Goal: Transaction & Acquisition: Purchase product/service

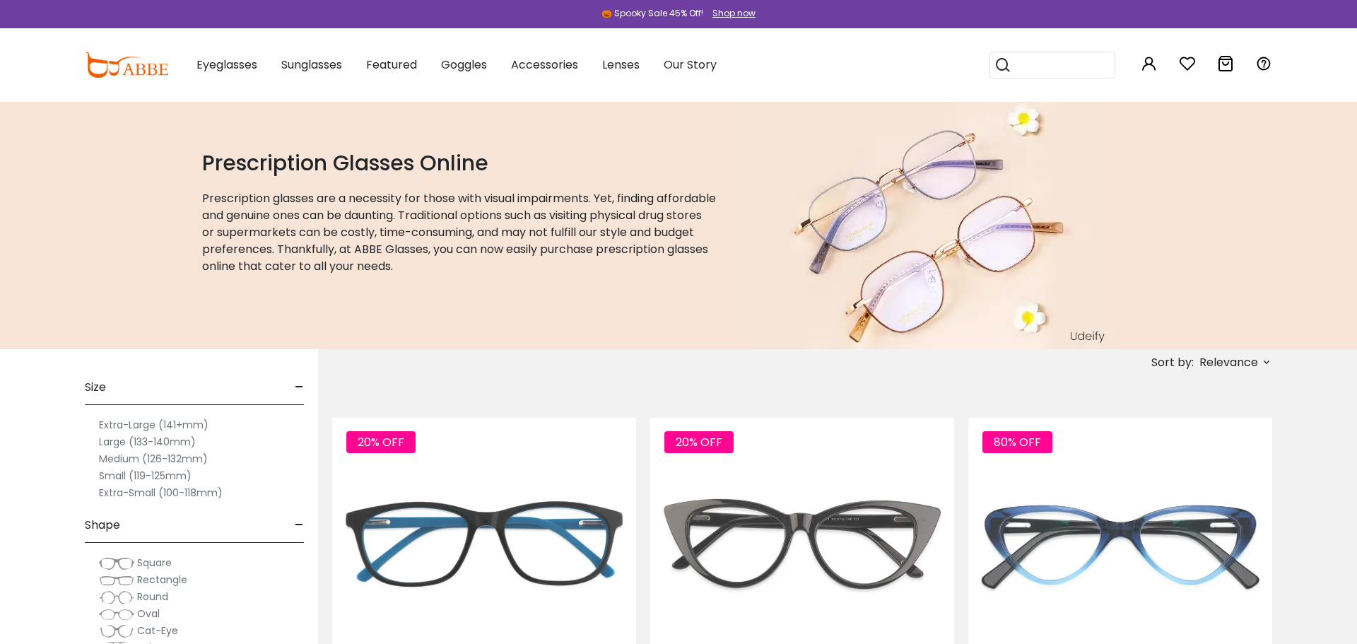
scroll to position [216, 0]
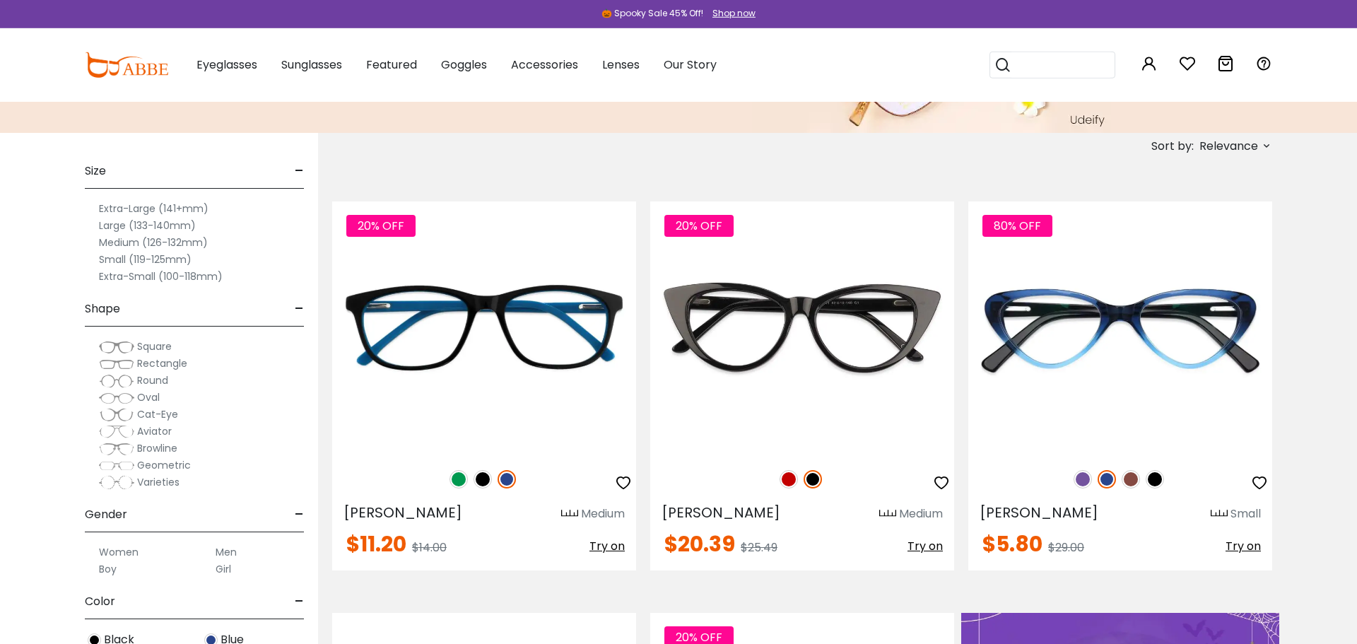
click at [187, 260] on label "Small (119-125mm)" at bounding box center [145, 259] width 93 height 17
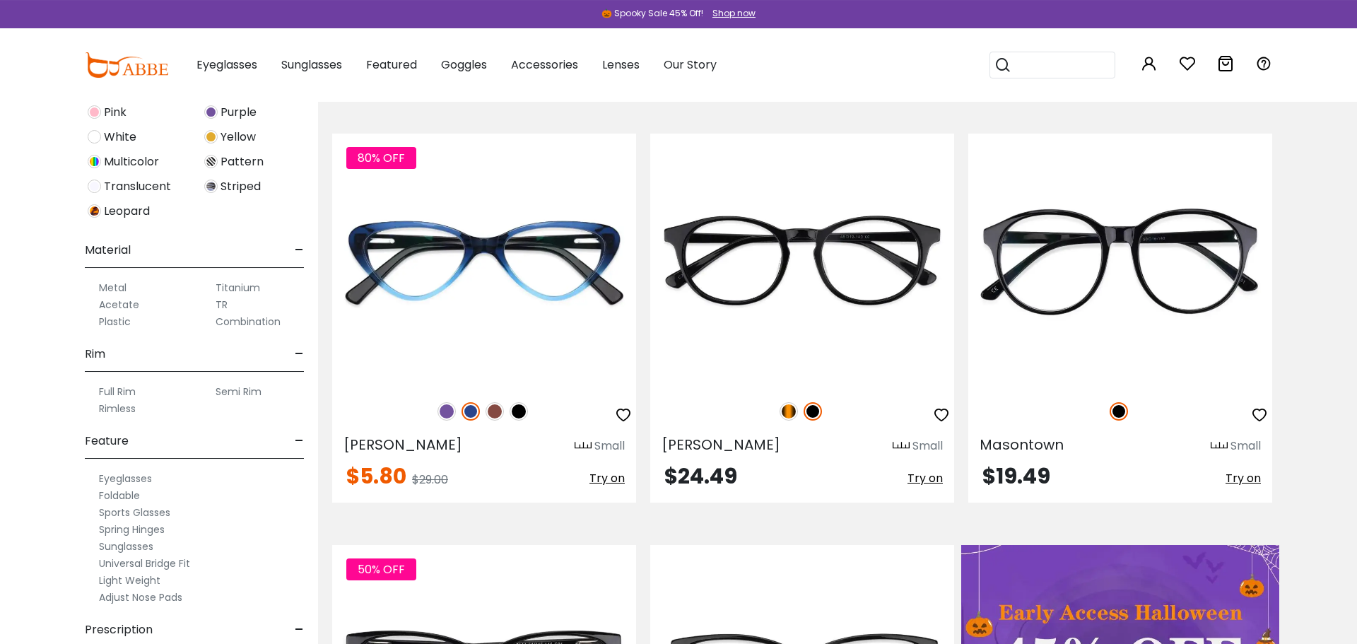
scroll to position [621, 0]
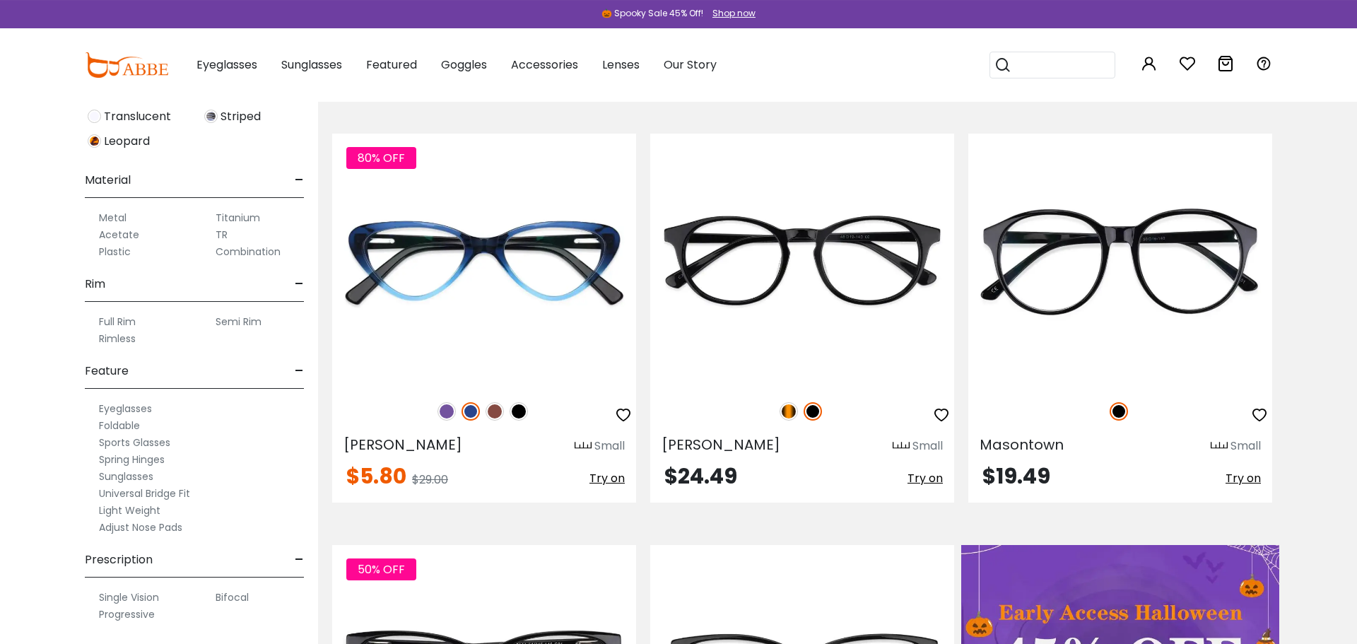
click at [170, 524] on label "Adjust Nose Pads" at bounding box center [140, 527] width 83 height 17
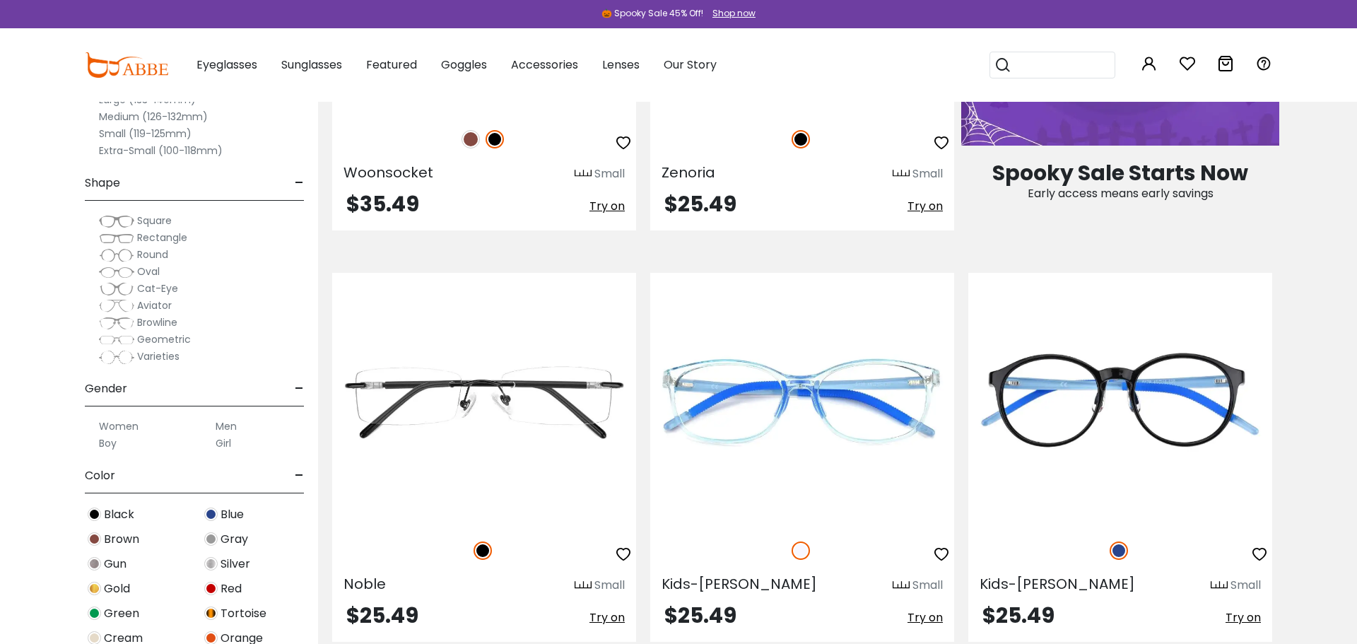
scroll to position [921, 0]
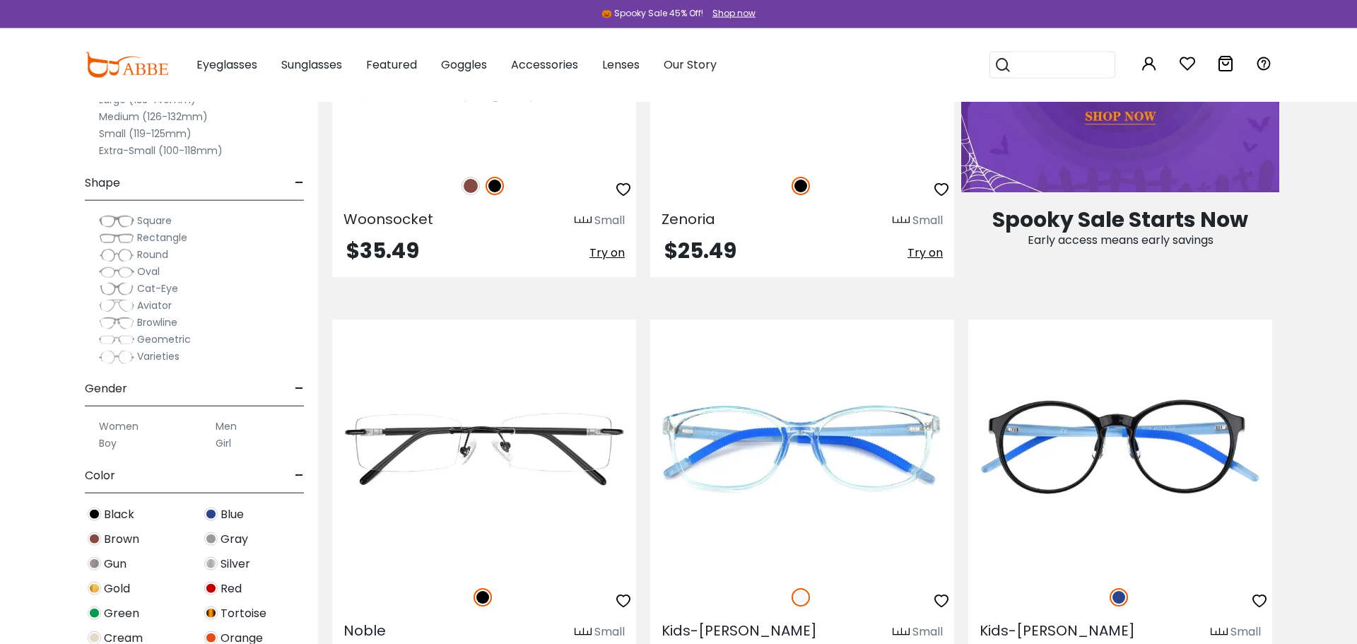
click at [187, 115] on label "Medium (126-132mm)" at bounding box center [153, 116] width 109 height 17
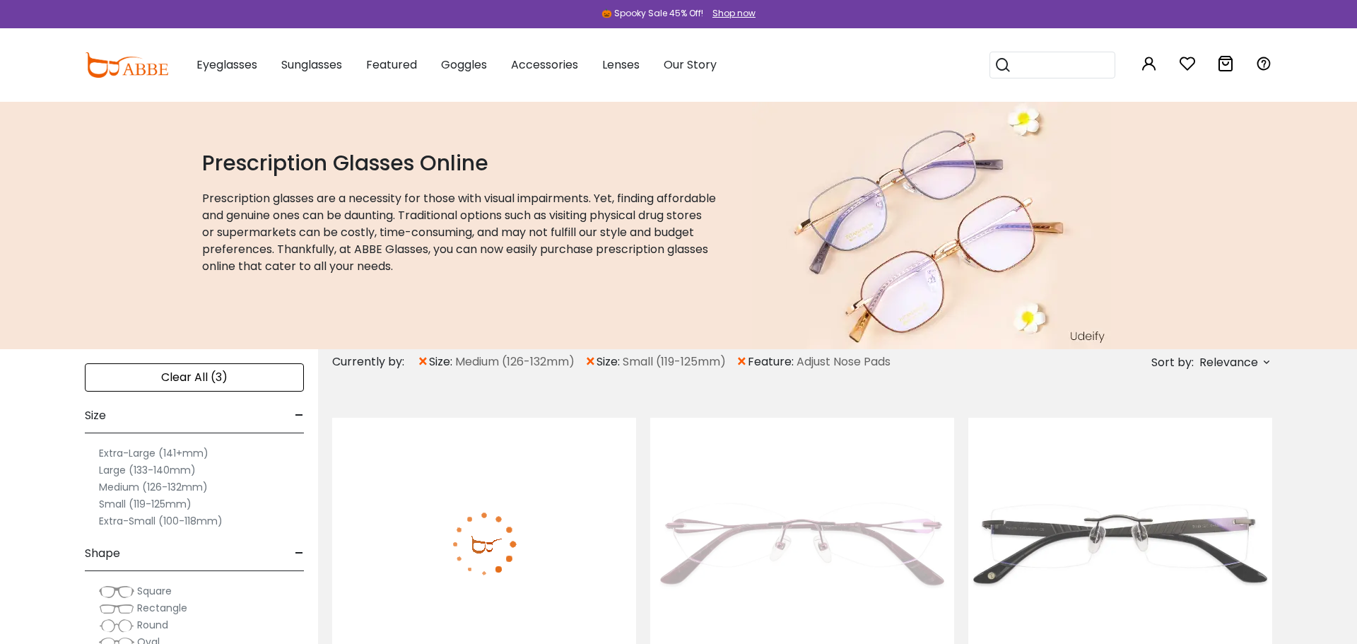
scroll to position [108, 0]
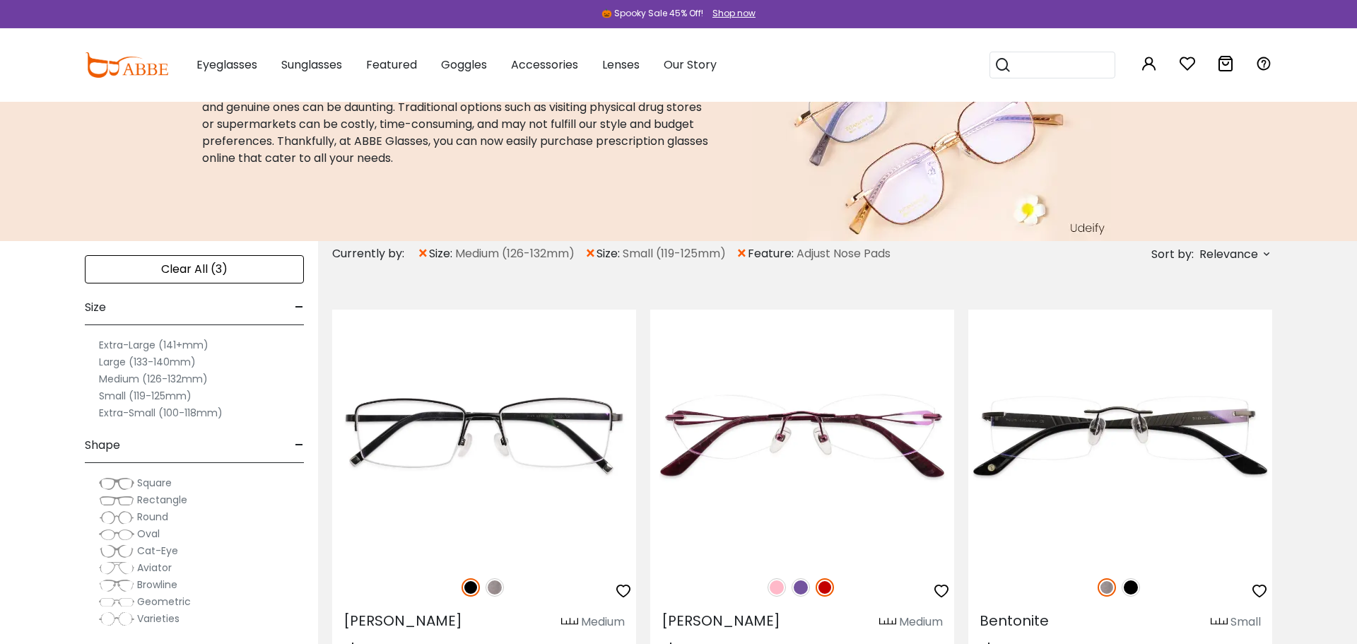
click at [597, 254] on span "×" at bounding box center [591, 253] width 12 height 25
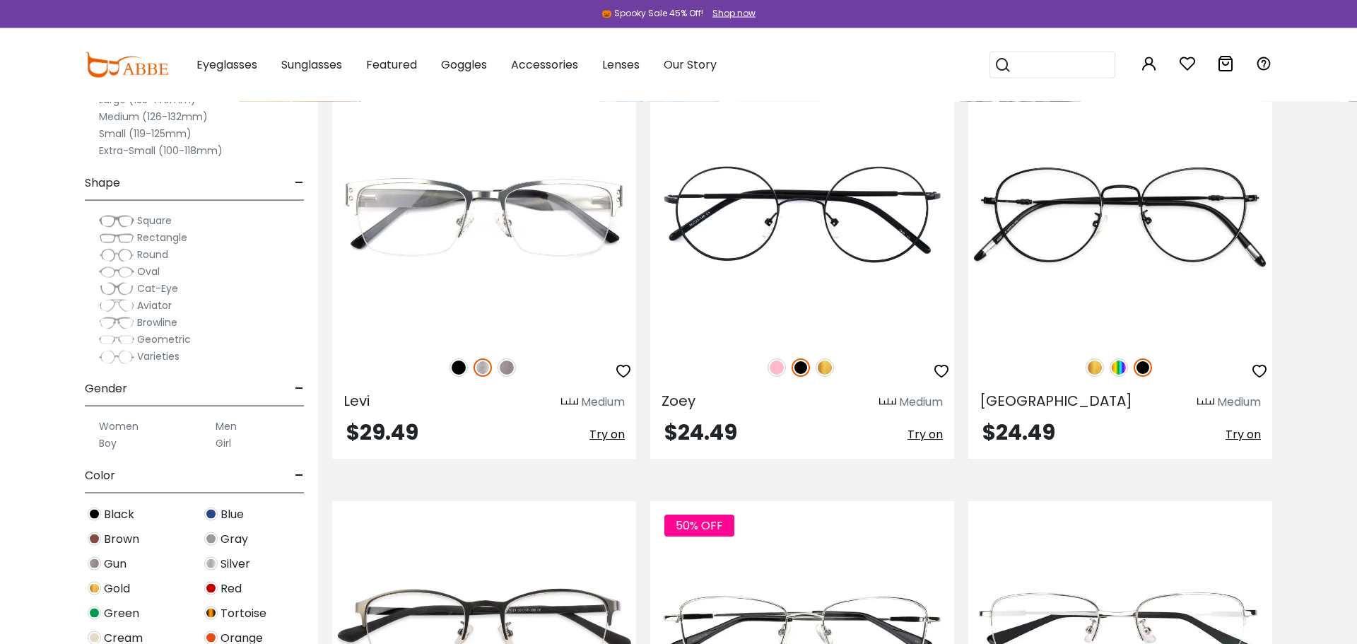
scroll to position [2806, 0]
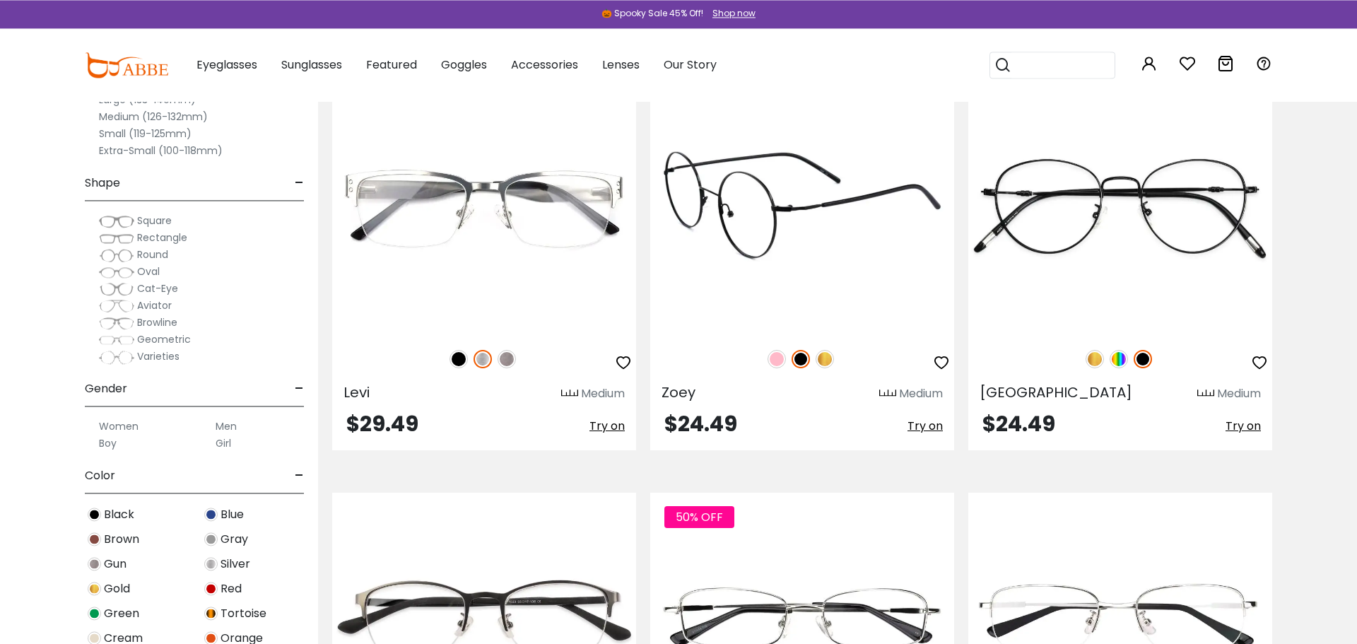
click at [823, 362] on img at bounding box center [825, 359] width 18 height 18
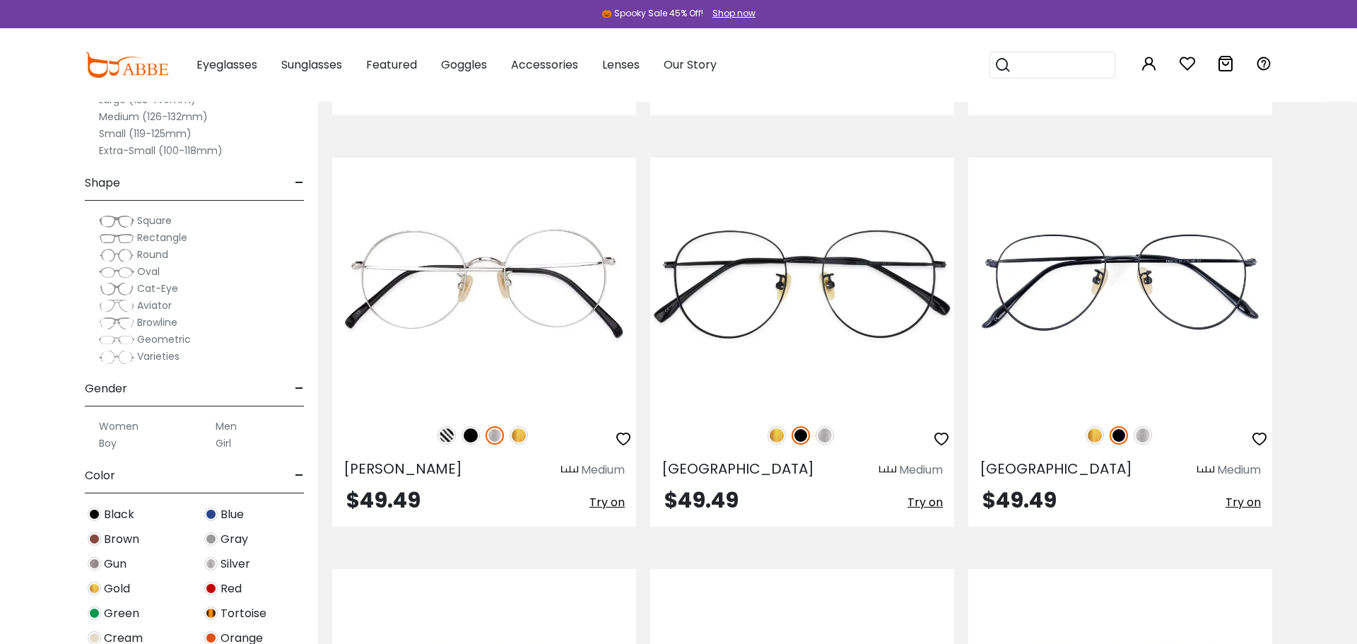
scroll to position [4377, 0]
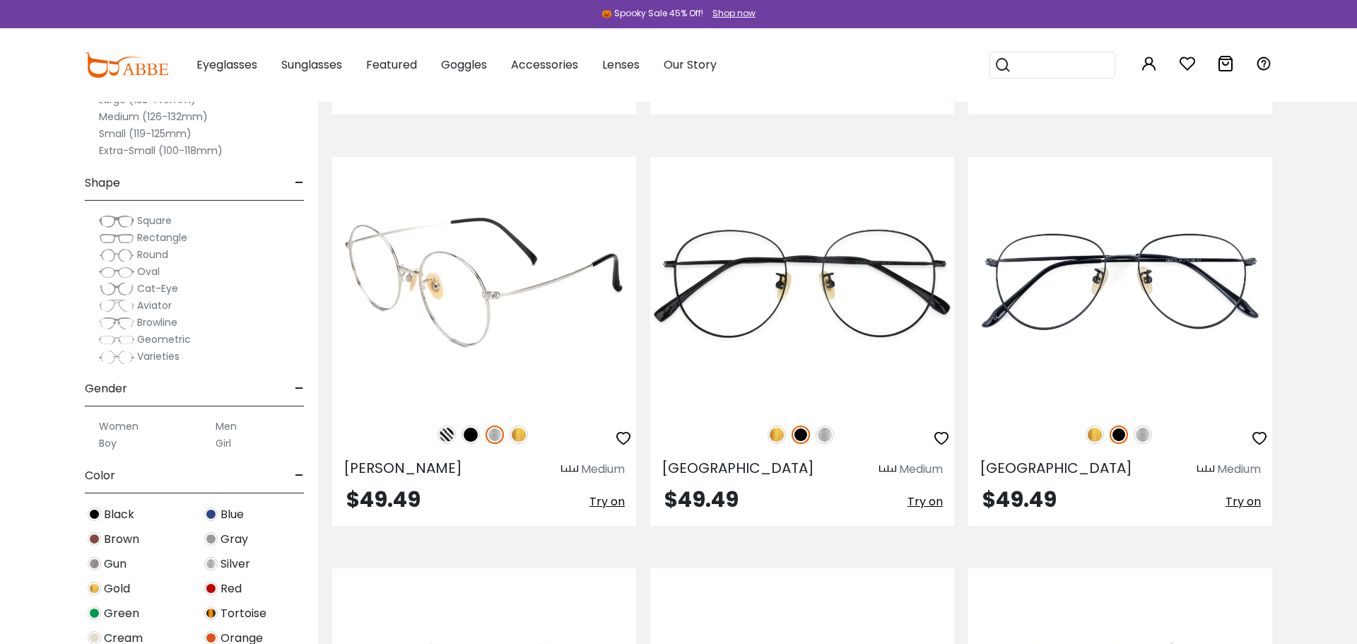
click at [467, 433] on img at bounding box center [471, 435] width 18 height 18
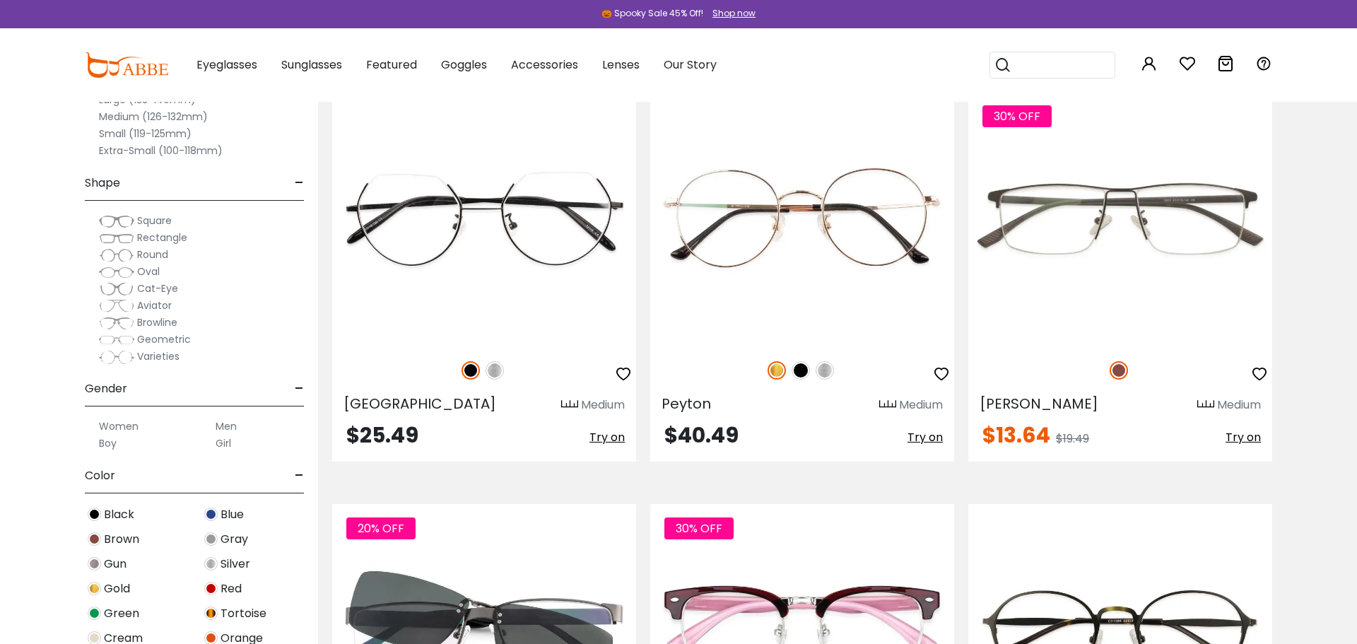
scroll to position [5261, 0]
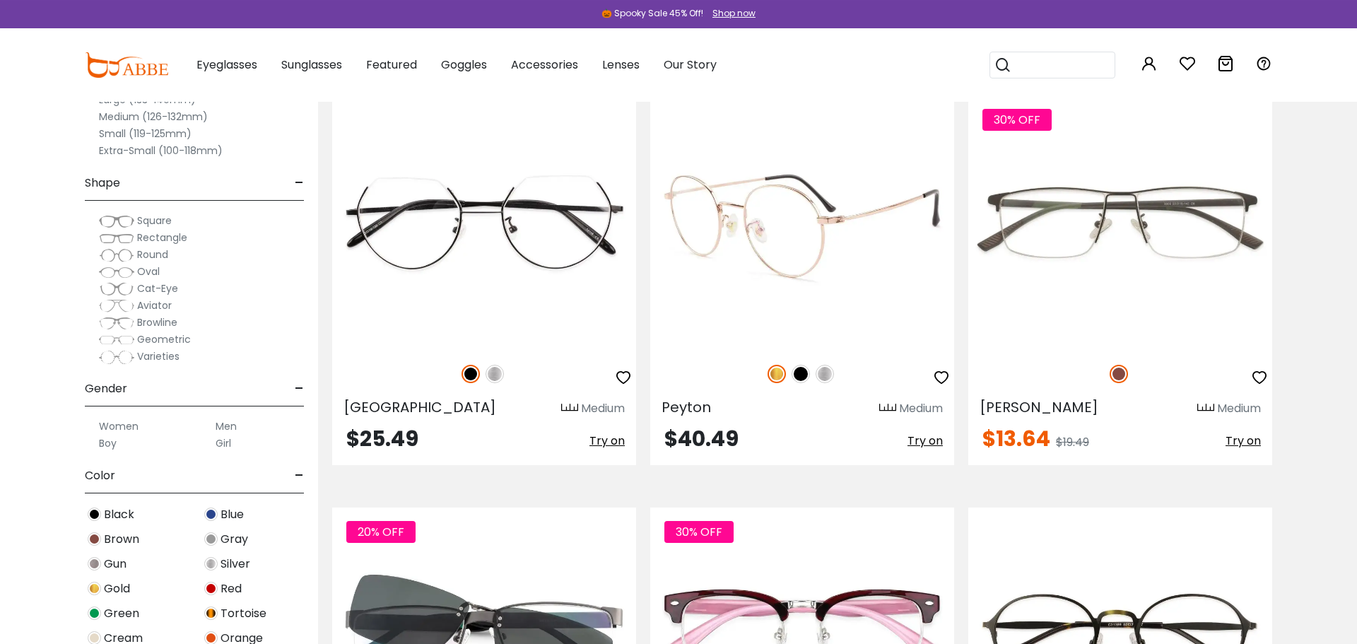
click at [806, 368] on img at bounding box center [801, 374] width 18 height 18
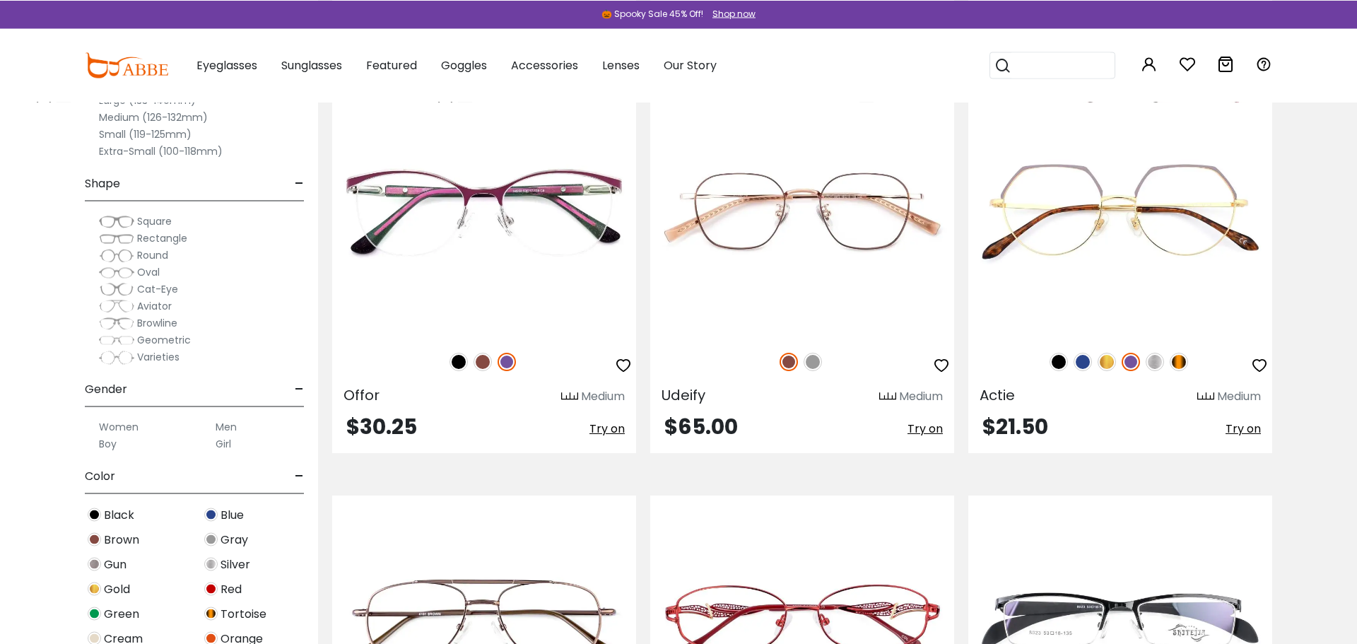
scroll to position [7756, 0]
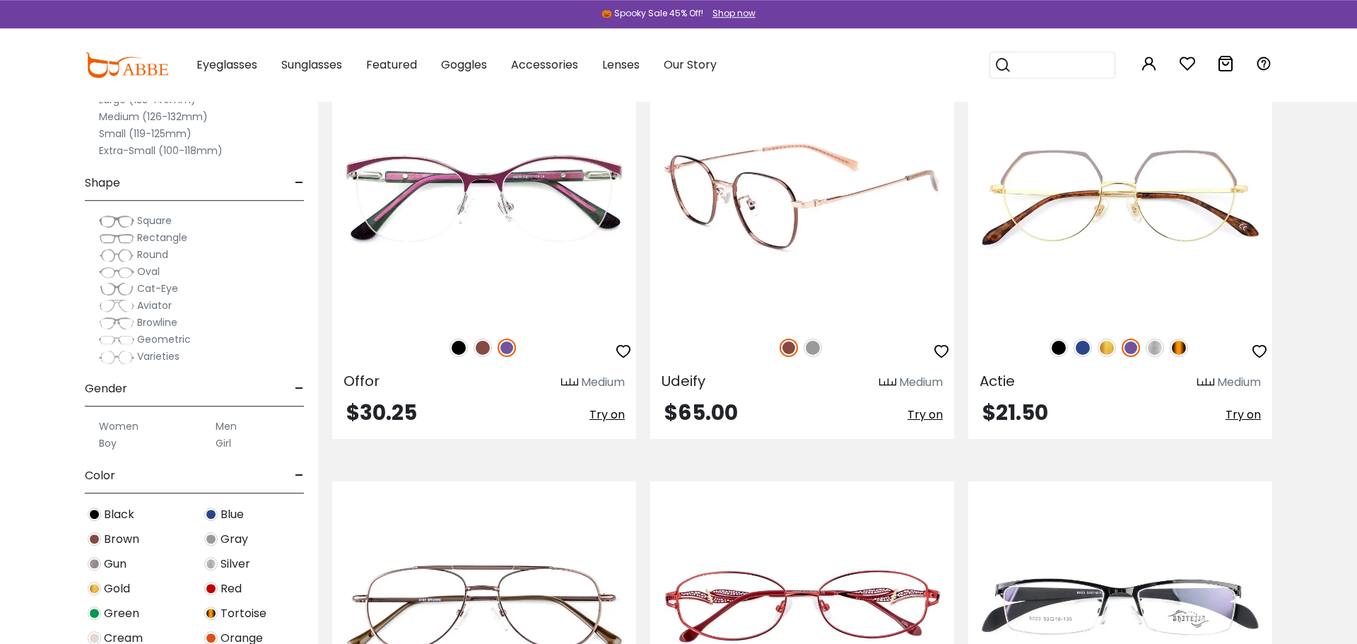
click at [814, 355] on img at bounding box center [813, 348] width 18 height 18
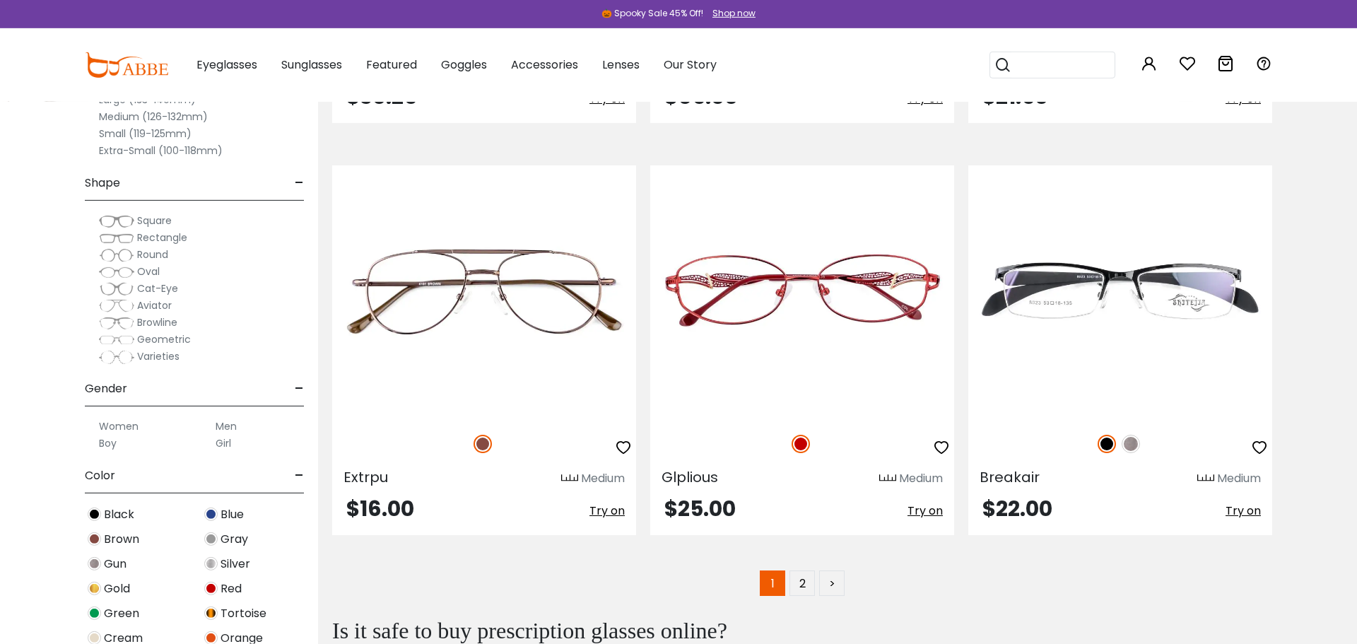
scroll to position [8071, 0]
click at [797, 587] on link "2" at bounding box center [802, 583] width 25 height 25
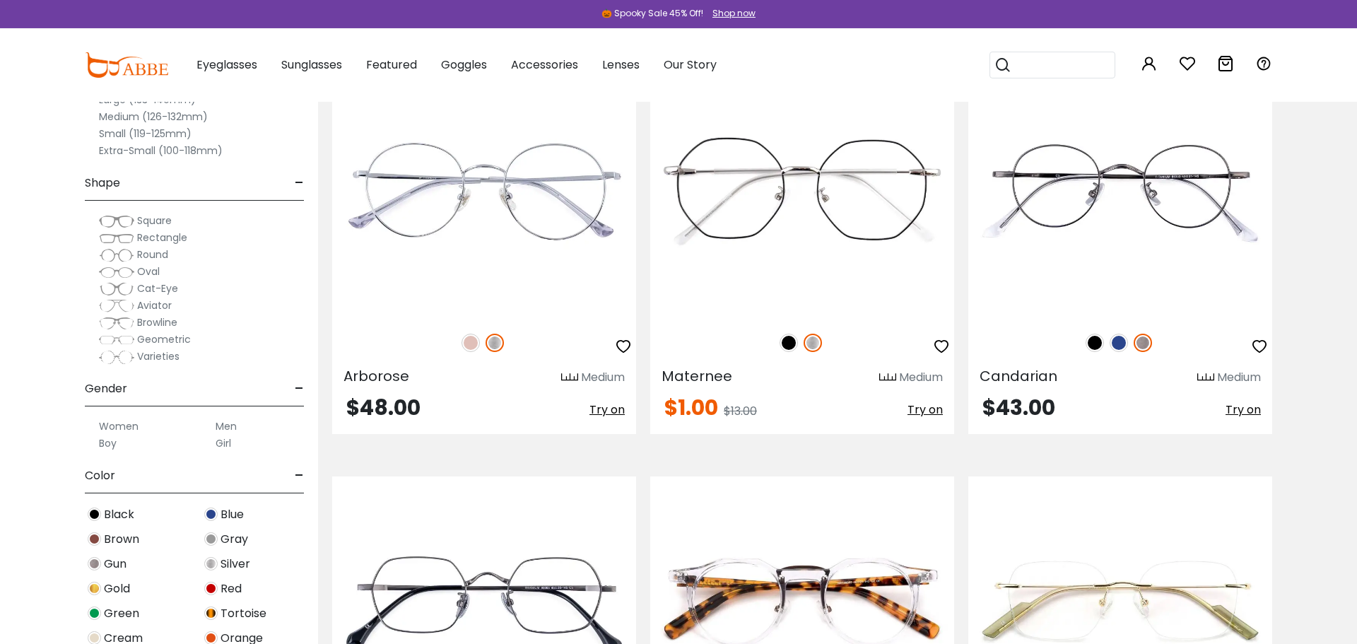
scroll to position [1206, 0]
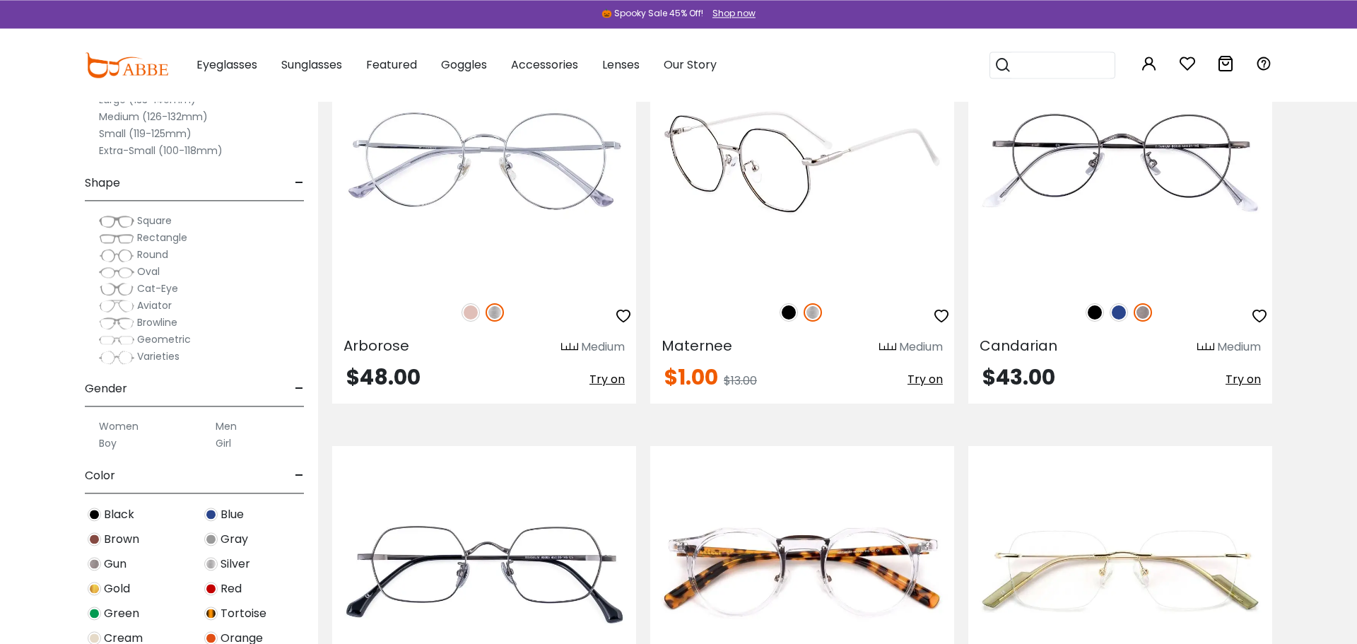
click at [789, 314] on img at bounding box center [789, 312] width 18 height 18
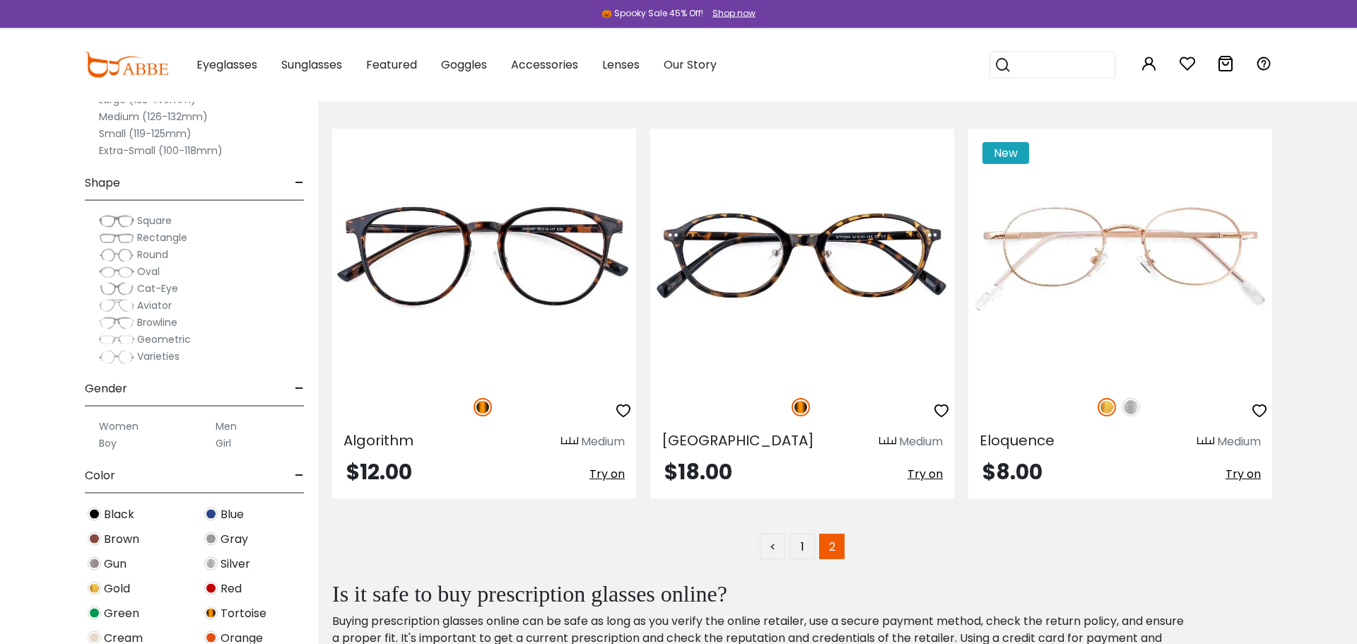
scroll to position [5228, 0]
